Goal: Find specific page/section: Find specific page/section

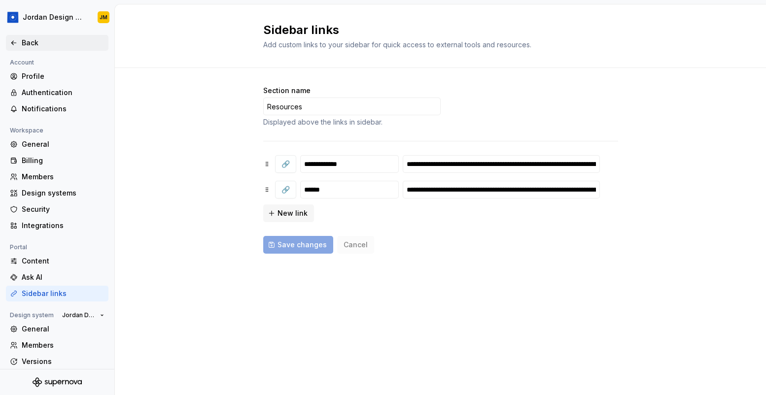
click at [36, 42] on div "Back" at bounding box center [63, 43] width 83 height 10
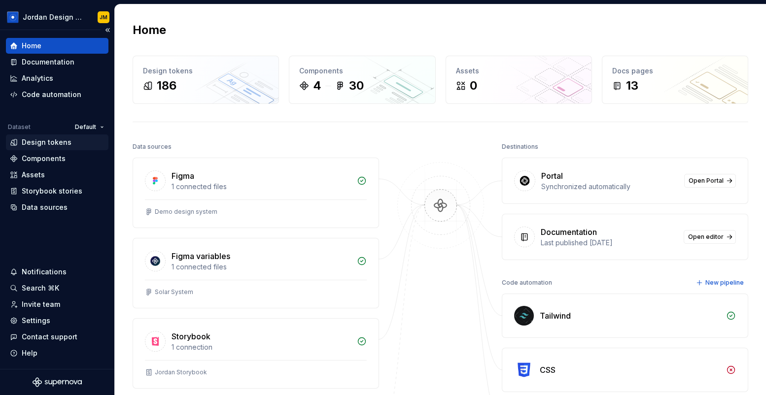
click at [68, 138] on div "Design tokens" at bounding box center [47, 143] width 50 height 10
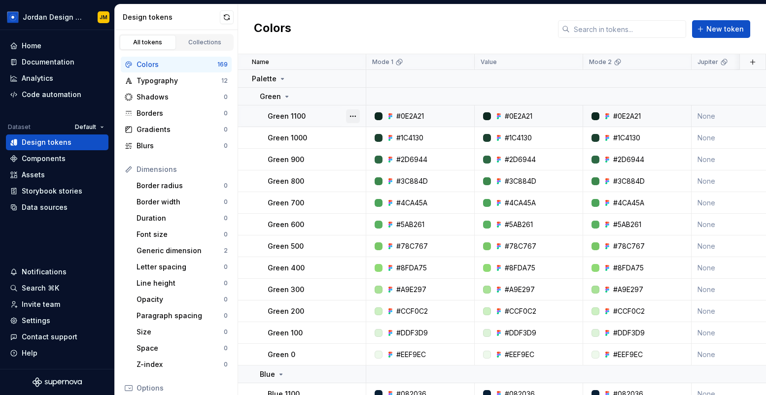
click at [352, 114] on button "button" at bounding box center [353, 116] width 14 height 14
click at [213, 37] on html "Jordan Design System JM Home Documentation Analytics Code automation Dataset De…" at bounding box center [383, 197] width 766 height 395
click at [213, 37] on link "Collections" at bounding box center [205, 42] width 56 height 15
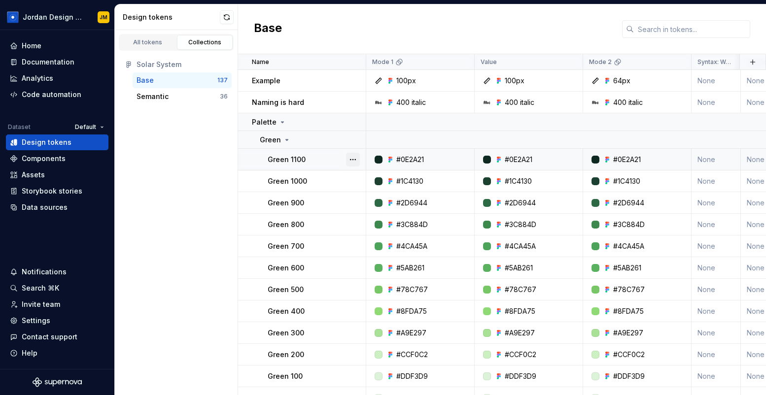
click at [351, 158] on button "button" at bounding box center [353, 160] width 14 height 14
click at [184, 78] on html "Jordan Design System JM Home Documentation Analytics Code automation Dataset De…" at bounding box center [383, 197] width 766 height 395
click at [152, 39] on div "All tokens" at bounding box center [147, 42] width 49 height 8
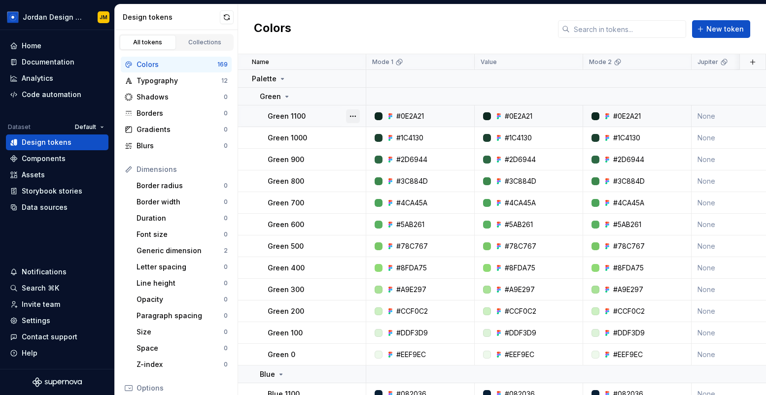
click at [354, 115] on button "button" at bounding box center [353, 116] width 14 height 14
